Goal: Use online tool/utility: Utilize a website feature to perform a specific function

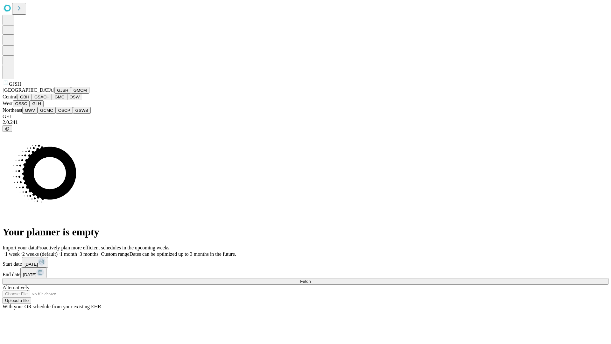
click at [54, 94] on button "GJSH" at bounding box center [62, 90] width 17 height 7
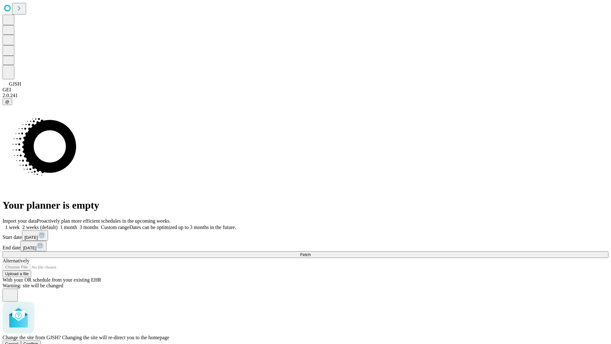
click at [38, 341] on span "Confirm" at bounding box center [31, 343] width 15 height 5
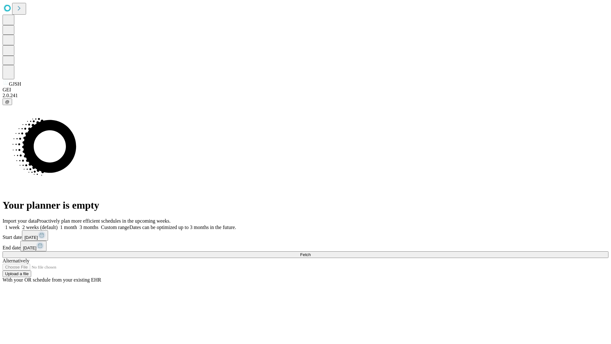
click at [20, 224] on label "1 week" at bounding box center [11, 226] width 17 height 5
click at [310, 252] on span "Fetch" at bounding box center [305, 254] width 10 height 5
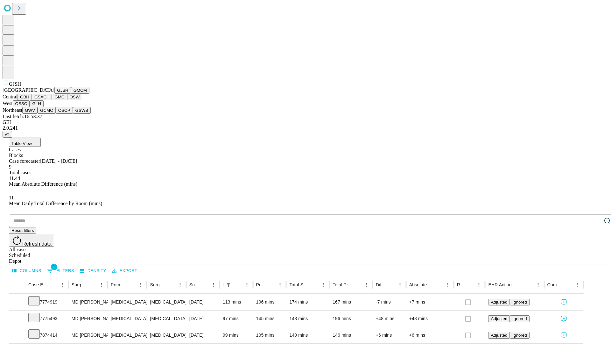
click at [71, 94] on button "GMCM" at bounding box center [80, 90] width 18 height 7
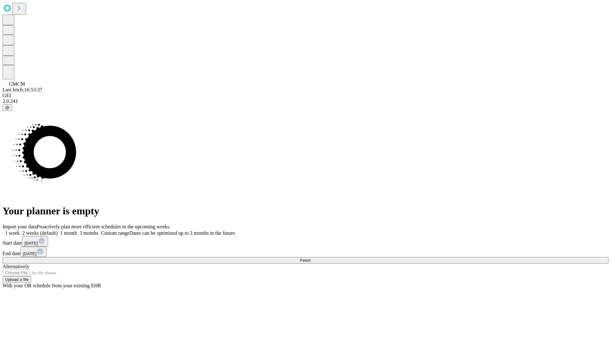
click at [20, 230] on label "1 week" at bounding box center [11, 232] width 17 height 5
click at [310, 258] on span "Fetch" at bounding box center [305, 260] width 10 height 5
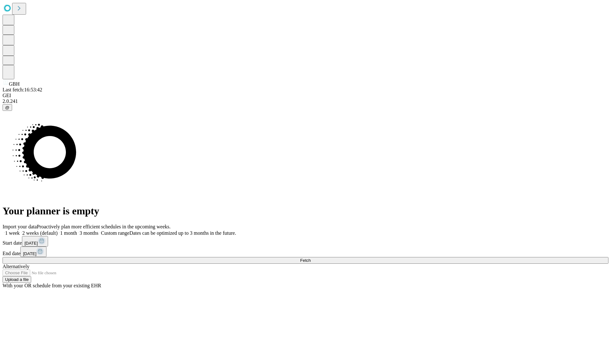
click at [20, 230] on label "1 week" at bounding box center [11, 232] width 17 height 5
click at [310, 258] on span "Fetch" at bounding box center [305, 260] width 10 height 5
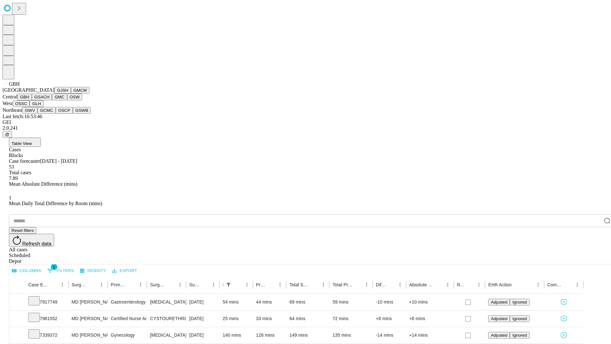
click at [49, 100] on button "GSACH" at bounding box center [42, 97] width 20 height 7
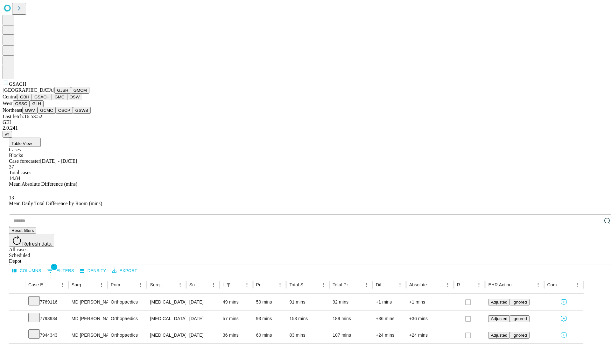
click at [52, 100] on button "GMC" at bounding box center [59, 97] width 15 height 7
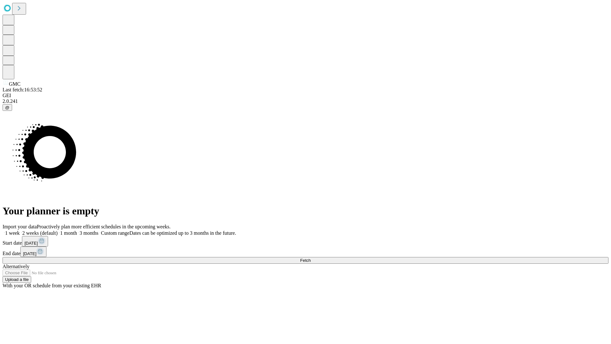
click at [20, 230] on label "1 week" at bounding box center [11, 232] width 17 height 5
click at [310, 258] on span "Fetch" at bounding box center [305, 260] width 10 height 5
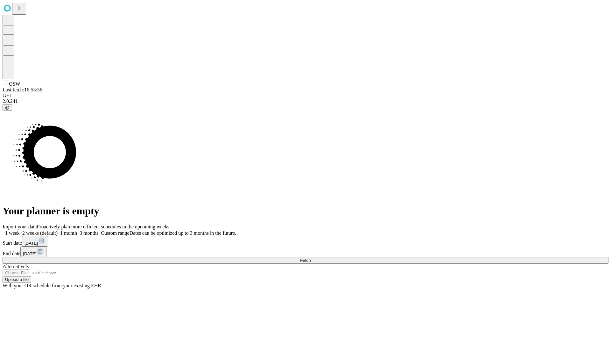
click at [20, 230] on label "1 week" at bounding box center [11, 232] width 17 height 5
click at [310, 258] on span "Fetch" at bounding box center [305, 260] width 10 height 5
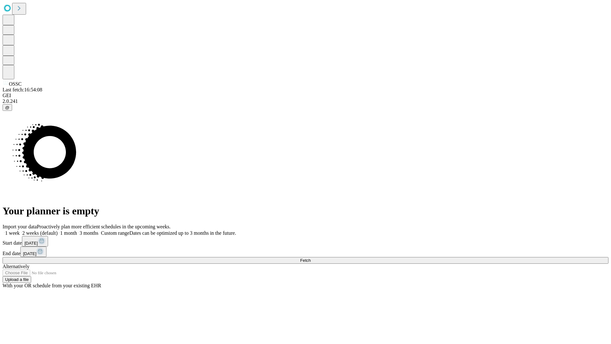
click at [20, 230] on label "1 week" at bounding box center [11, 232] width 17 height 5
click at [310, 258] on span "Fetch" at bounding box center [305, 260] width 10 height 5
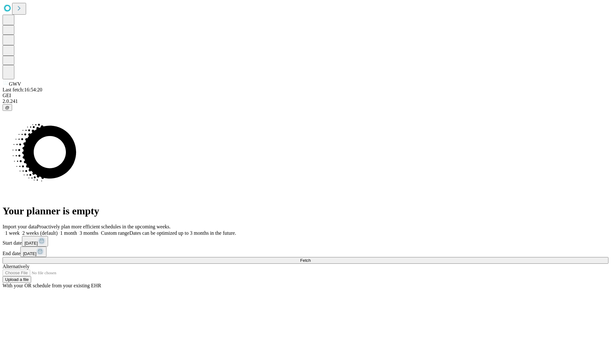
click at [20, 230] on label "1 week" at bounding box center [11, 232] width 17 height 5
click at [310, 258] on span "Fetch" at bounding box center [305, 260] width 10 height 5
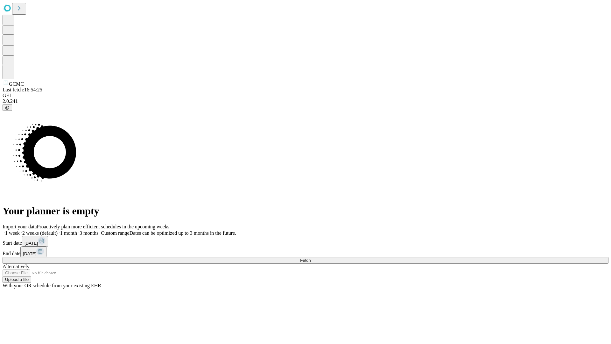
click at [310, 258] on span "Fetch" at bounding box center [305, 260] width 10 height 5
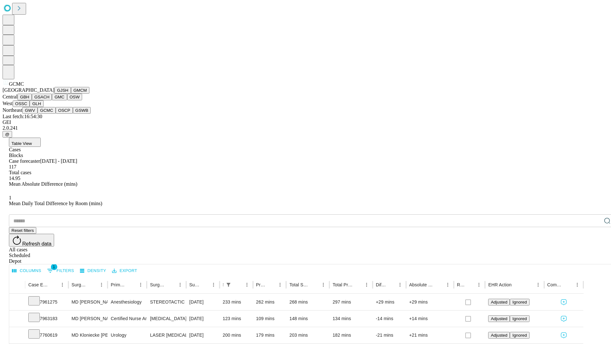
click at [56, 114] on button "OSCP" at bounding box center [64, 110] width 17 height 7
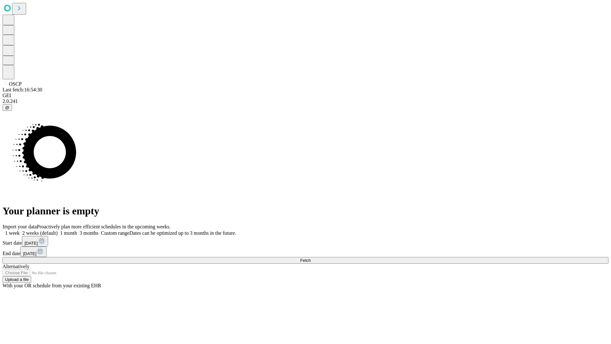
click at [20, 230] on label "1 week" at bounding box center [11, 232] width 17 height 5
click at [310, 258] on span "Fetch" at bounding box center [305, 260] width 10 height 5
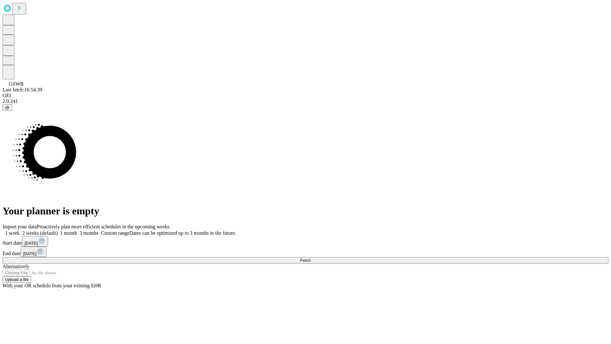
click at [20, 230] on label "1 week" at bounding box center [11, 232] width 17 height 5
click at [310, 258] on span "Fetch" at bounding box center [305, 260] width 10 height 5
